Goal: Find specific page/section: Find specific page/section

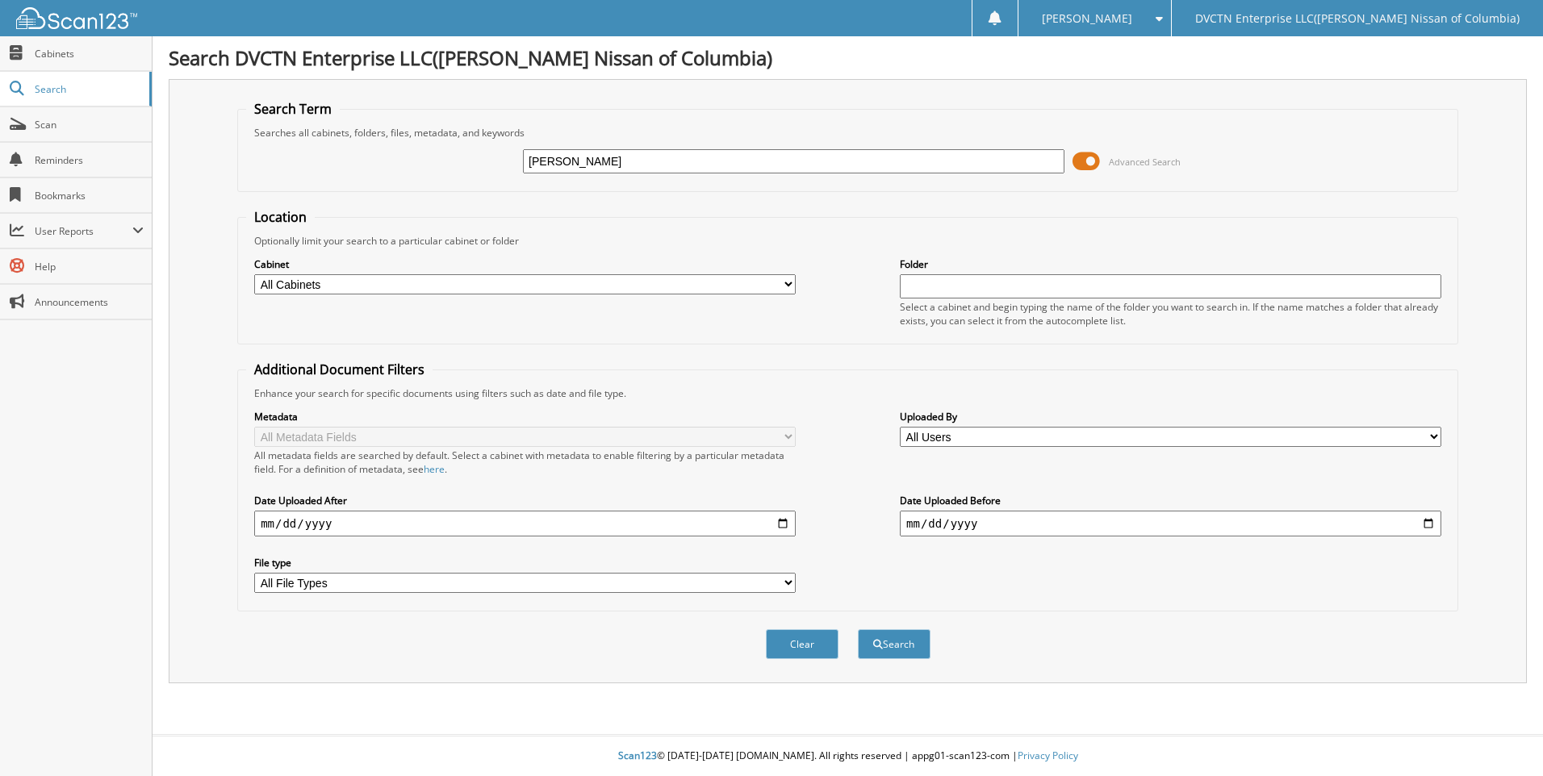
type input "[PERSON_NAME]"
click at [858, 629] on button "Search" at bounding box center [894, 644] width 73 height 30
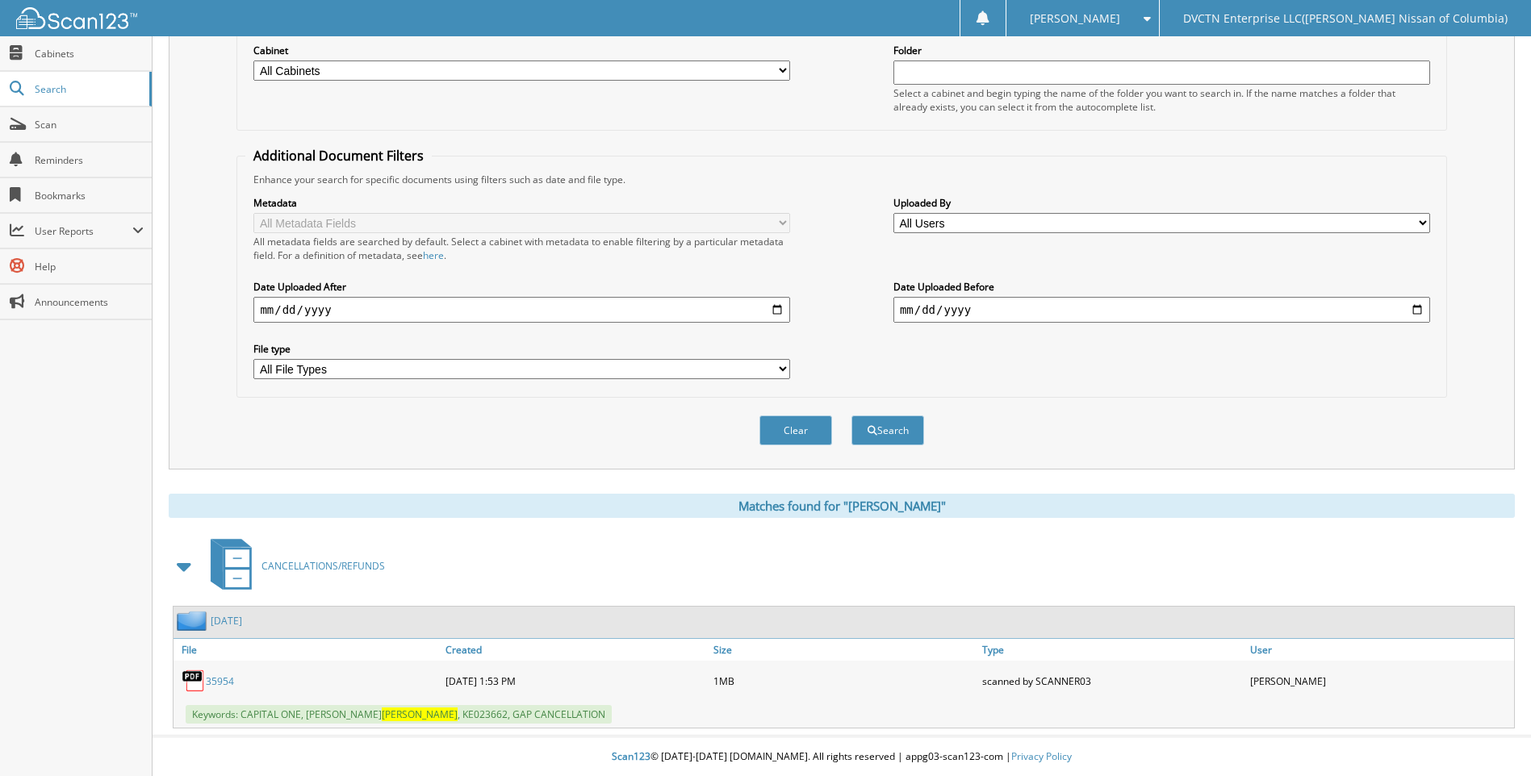
scroll to position [215, 0]
click at [222, 679] on link "35954" at bounding box center [220, 681] width 28 height 14
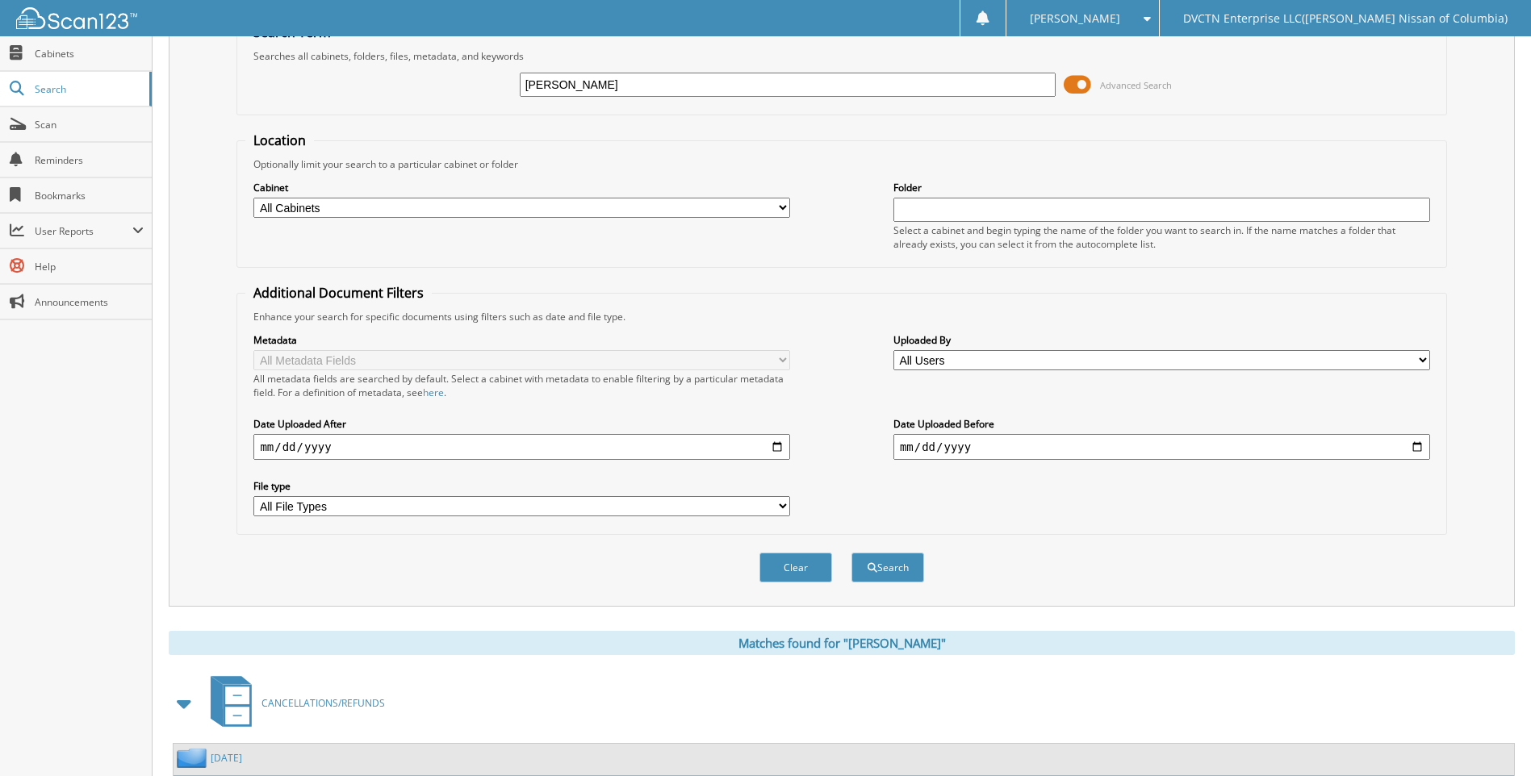
scroll to position [0, 0]
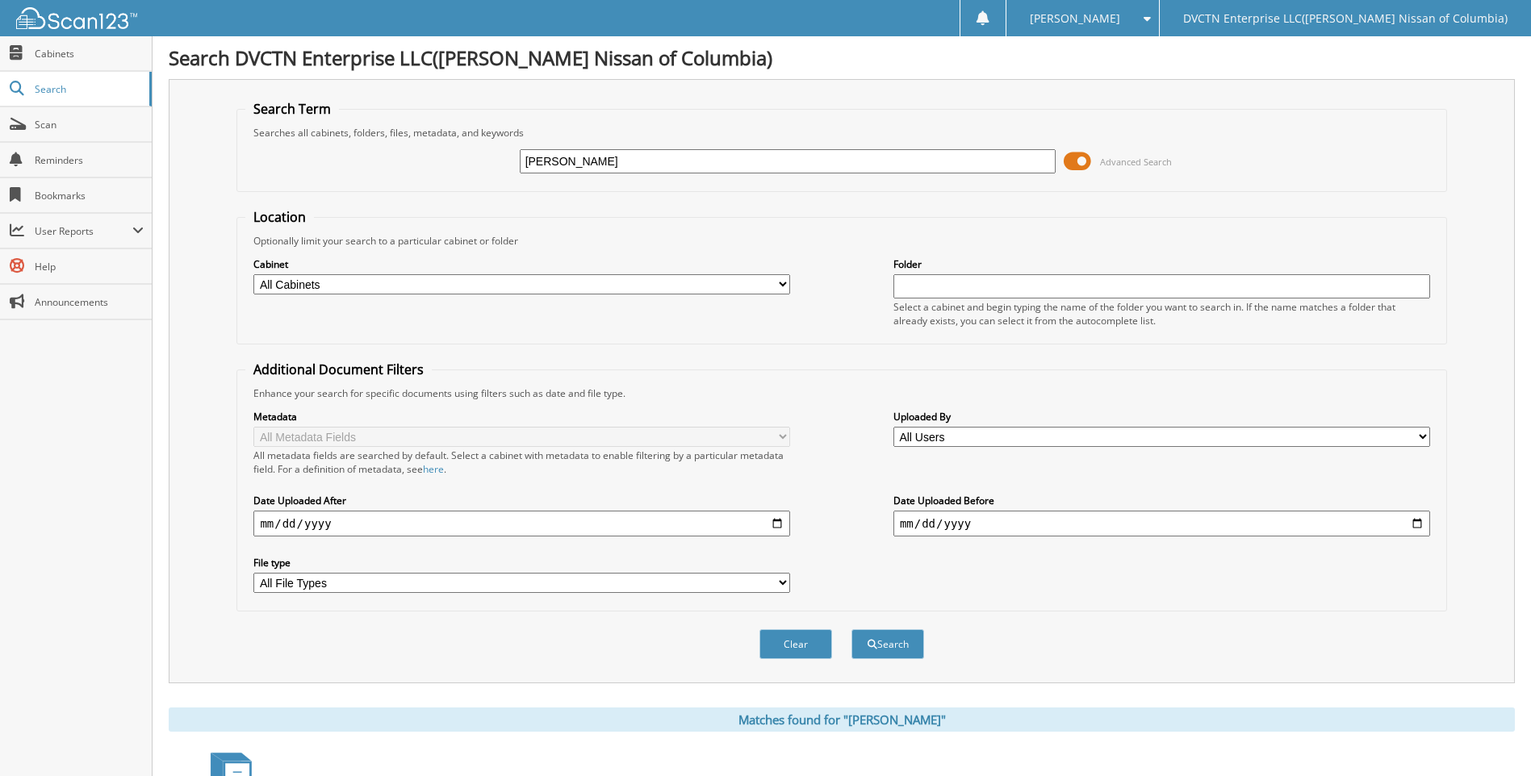
click at [722, 158] on input "[PERSON_NAME]" at bounding box center [788, 161] width 537 height 24
type input "BURNS"
click at [851, 629] on button "Search" at bounding box center [887, 644] width 73 height 30
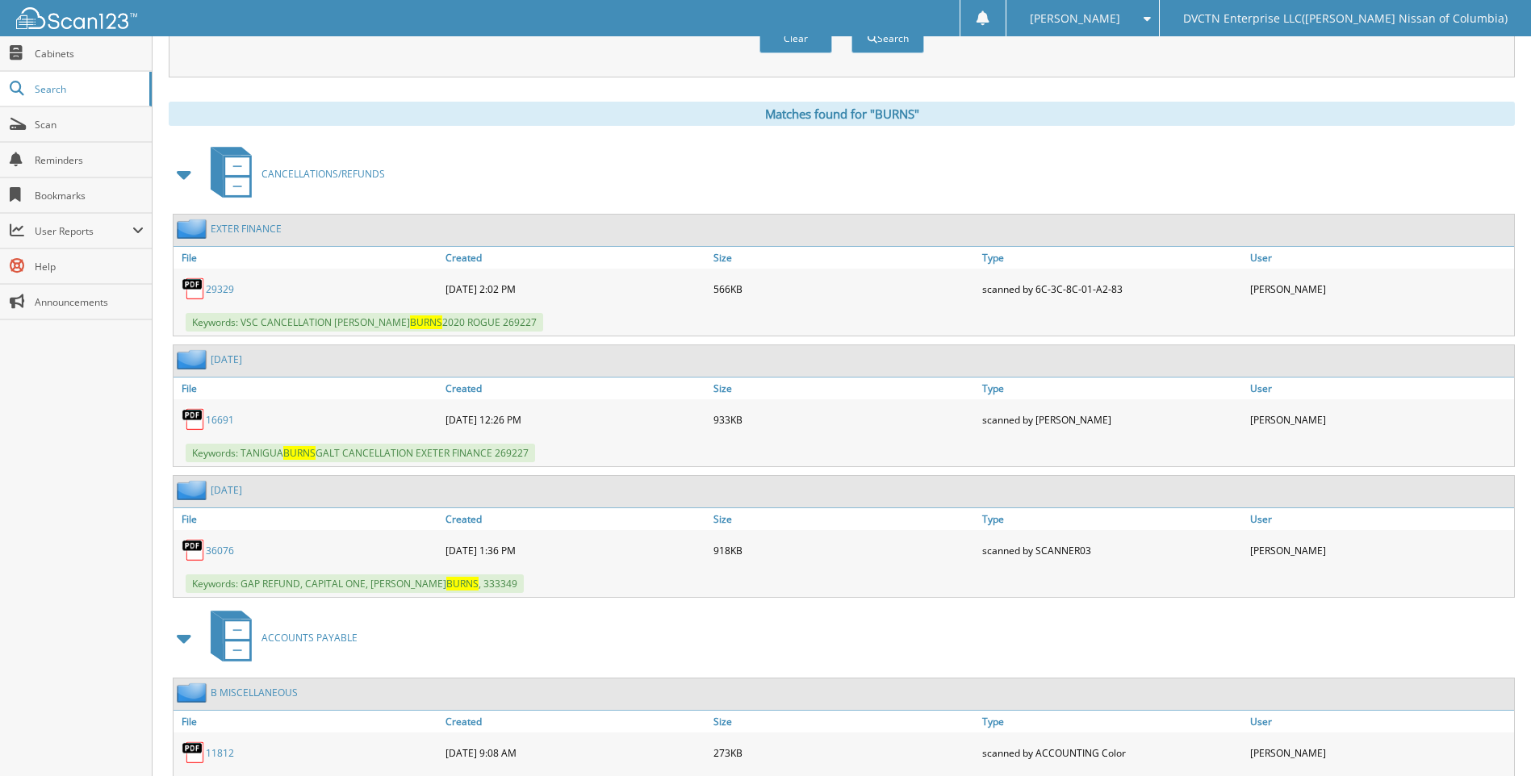
scroll to position [646, 0]
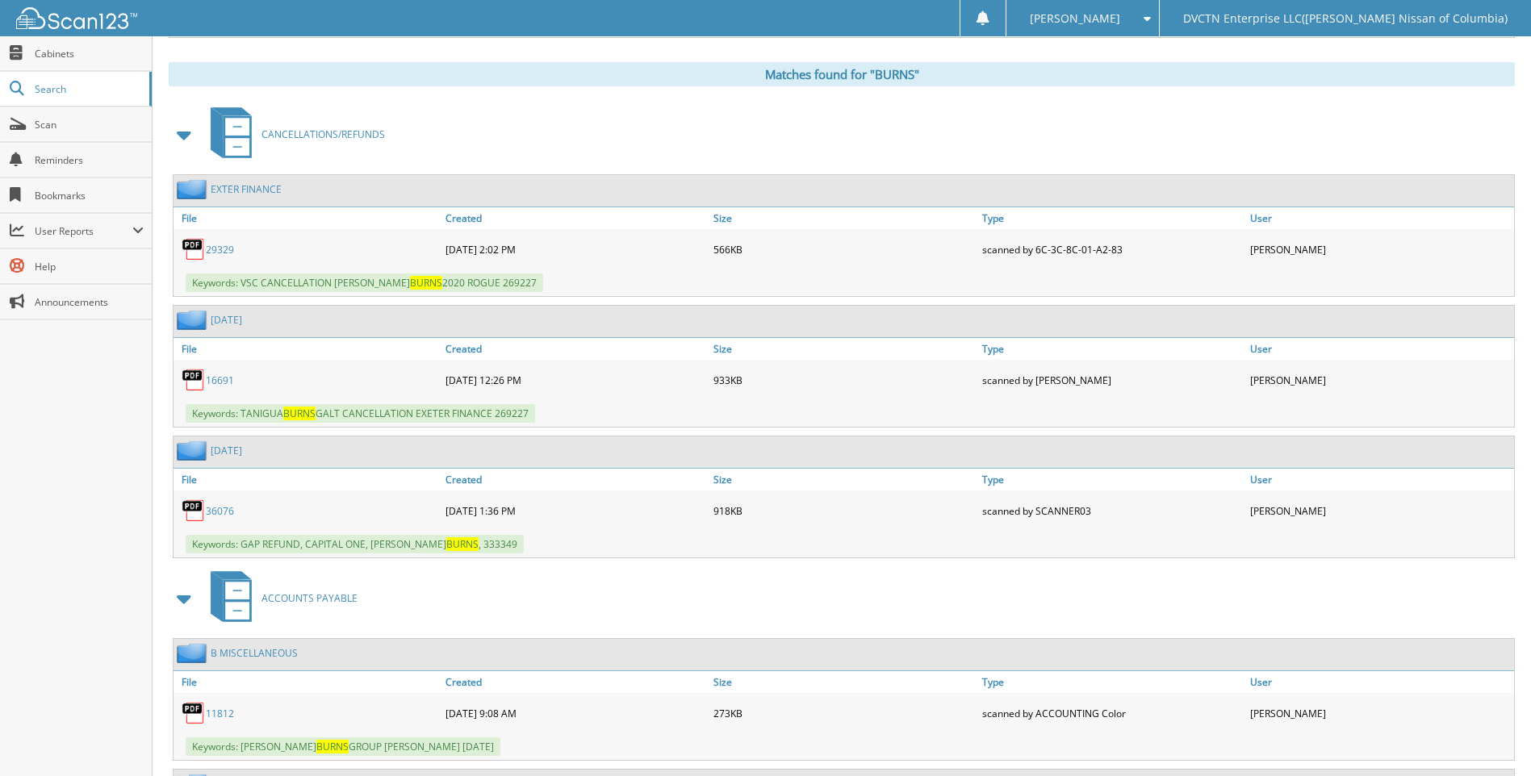
click at [216, 506] on link "36076" at bounding box center [220, 511] width 28 height 14
